Goal: Communication & Community: Answer question/provide support

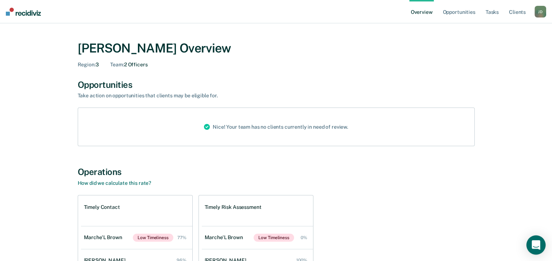
click at [535, 243] on icon "Open Intercom Messenger" at bounding box center [535, 244] width 8 height 9
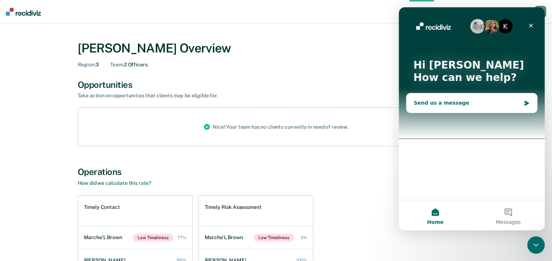
click at [421, 100] on div "Send us a message" at bounding box center [466, 103] width 107 height 8
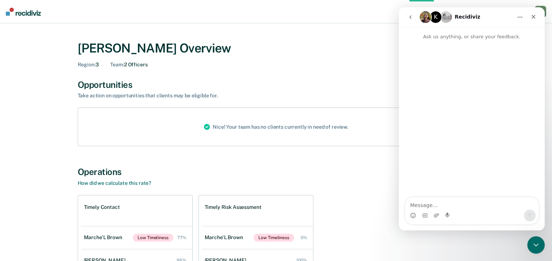
click at [419, 202] on textarea "Message…" at bounding box center [471, 203] width 133 height 12
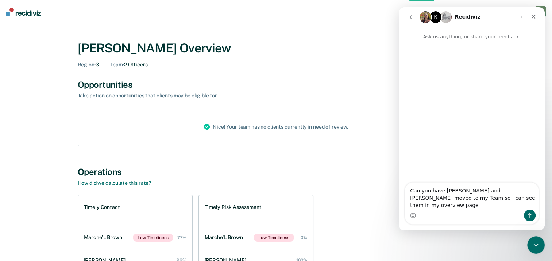
type textarea "Can you have [PERSON_NAME] and [PERSON_NAME] moved to my Team so I can see them…"
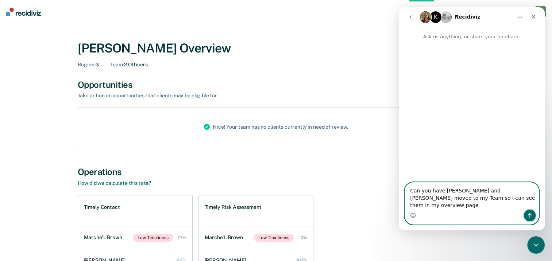
click at [527, 214] on icon "Send a message…" at bounding box center [529, 216] width 6 height 6
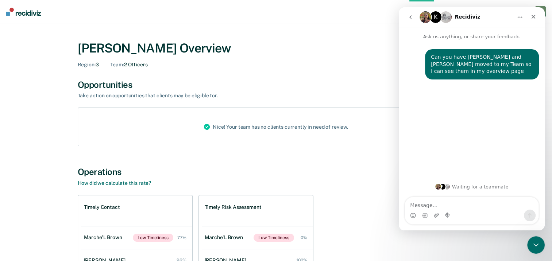
click at [296, 57] on div "[PERSON_NAME] Overview Region : 3 Team : 2 Officers" at bounding box center [276, 54] width 397 height 27
click at [294, 57] on div "[PERSON_NAME] Overview Region : 3 Team : 2 Officers" at bounding box center [276, 54] width 397 height 27
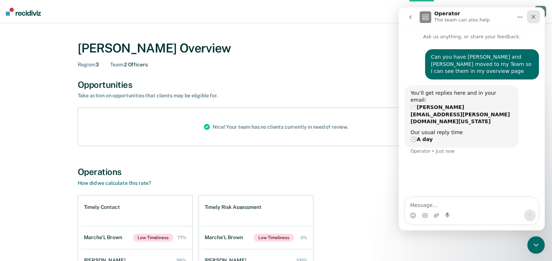
click at [533, 17] on icon "Close" at bounding box center [533, 17] width 4 height 4
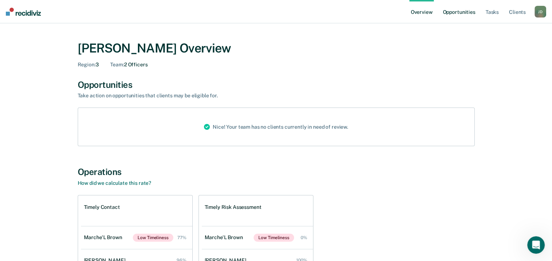
click at [458, 13] on link "Opportunities" at bounding box center [458, 11] width 35 height 23
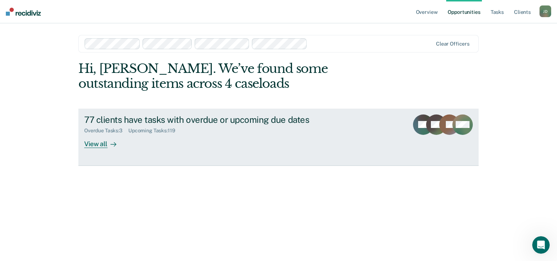
click at [93, 143] on div "View all" at bounding box center [104, 141] width 41 height 14
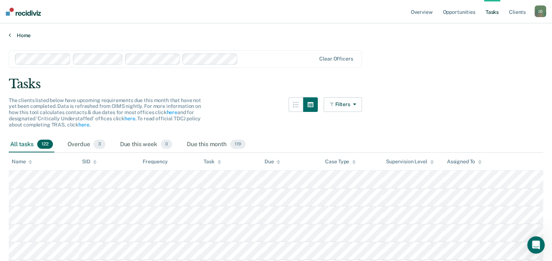
click at [17, 34] on link "Home" at bounding box center [276, 35] width 534 height 7
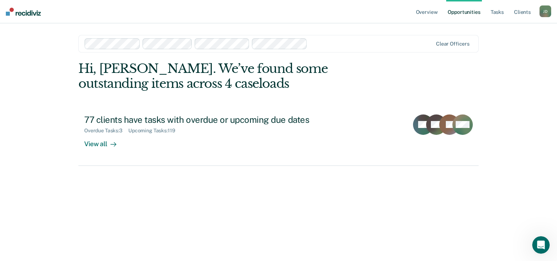
click at [470, 11] on link "Opportunities" at bounding box center [463, 11] width 35 height 23
click at [498, 13] on link "Tasks" at bounding box center [497, 11] width 16 height 23
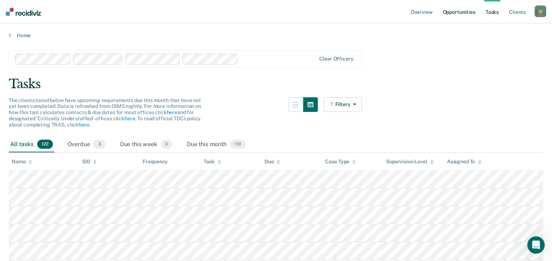
click at [442, 15] on link "Opportunities" at bounding box center [458, 11] width 35 height 23
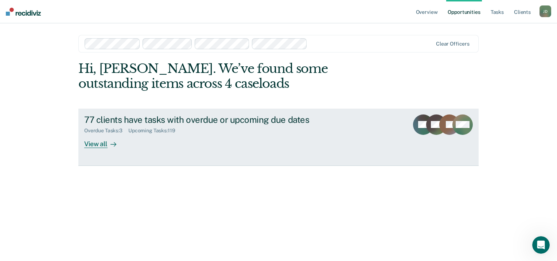
click at [94, 143] on div "View all" at bounding box center [104, 141] width 41 height 14
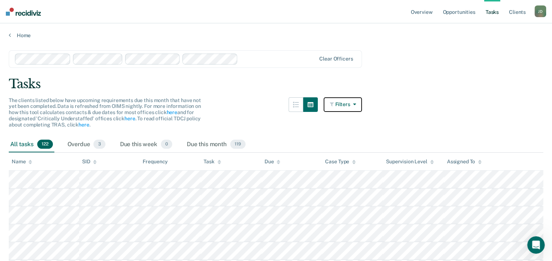
click at [345, 104] on button "Filters" at bounding box center [342, 104] width 39 height 15
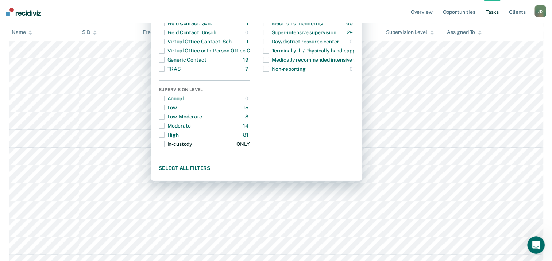
scroll to position [153, 0]
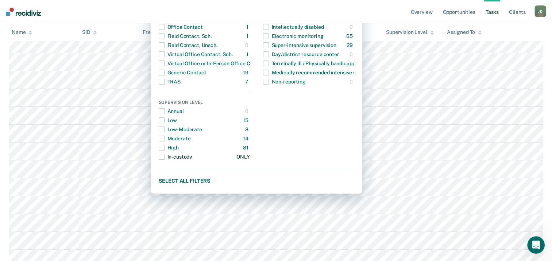
click at [164, 156] on span "button" at bounding box center [162, 157] width 6 height 6
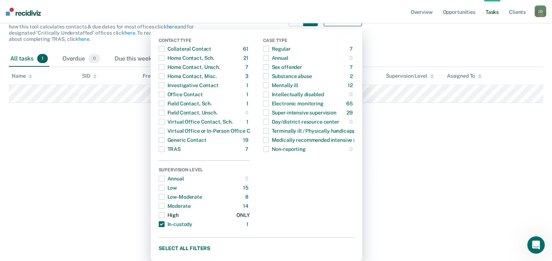
click at [163, 213] on span "button" at bounding box center [162, 215] width 6 height 6
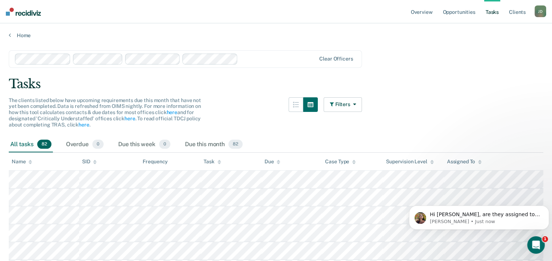
scroll to position [0, 0]
click at [470, 218] on p "[PERSON_NAME] • 1m ago" at bounding box center [484, 221] width 110 height 7
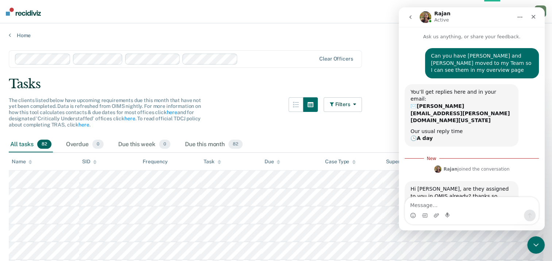
scroll to position [1, 0]
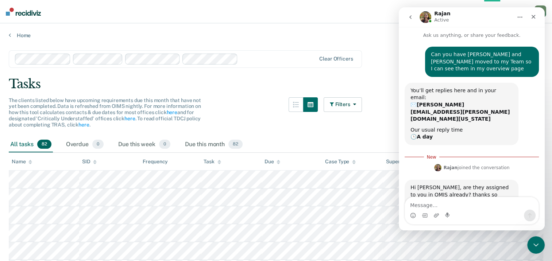
click at [419, 204] on textarea "Message…" at bounding box center [471, 203] width 133 height 12
type textarea "yes"
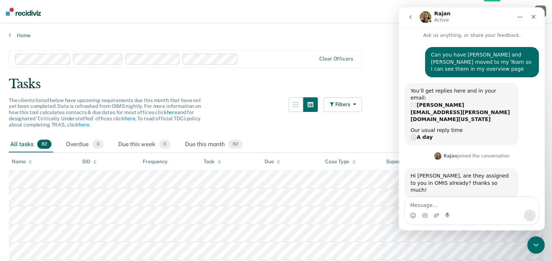
scroll to position [12, 0]
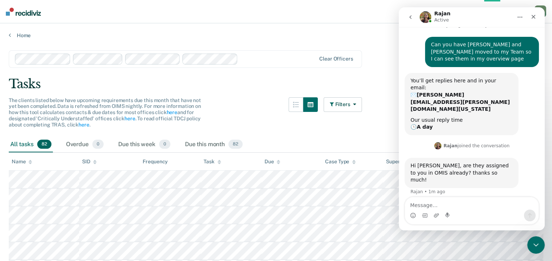
click at [420, 204] on textarea "Message…" at bounding box center [471, 203] width 133 height 12
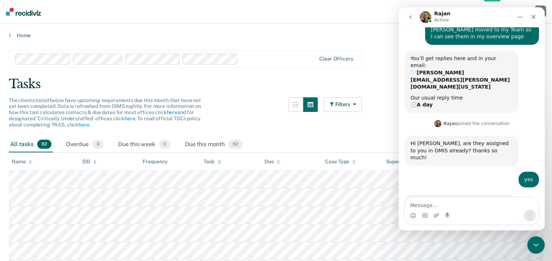
scroll to position [33, 0]
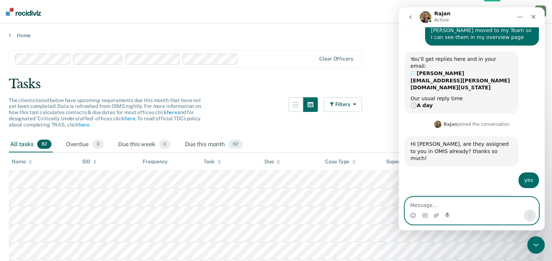
click at [414, 207] on textarea "Message…" at bounding box center [471, 203] width 133 height 12
type textarea "Thank you"
click at [528, 216] on icon "Send a message…" at bounding box center [529, 216] width 6 height 6
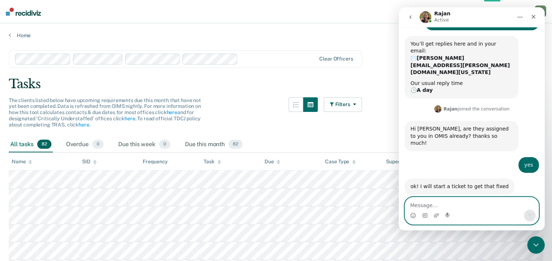
scroll to position [55, 0]
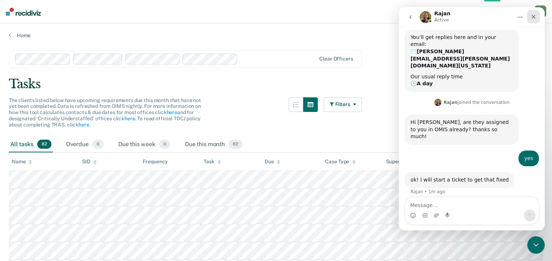
click at [532, 16] on icon "Close" at bounding box center [533, 17] width 6 height 6
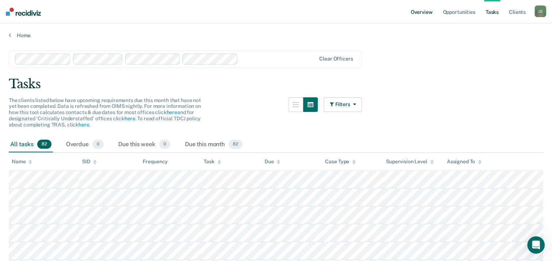
click at [425, 12] on link "Overview" at bounding box center [421, 11] width 25 height 23
